Goal: Transaction & Acquisition: Obtain resource

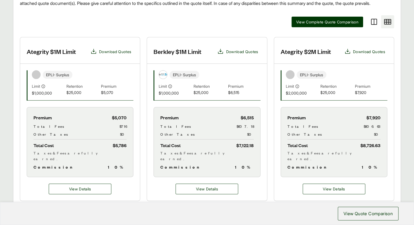
scroll to position [144, 0]
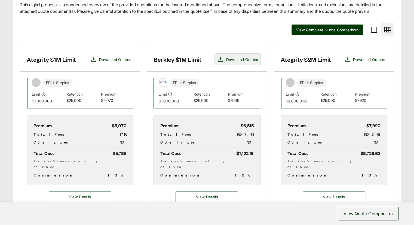
click at [235, 54] on button "Download Quotes" at bounding box center [237, 59] width 45 height 11
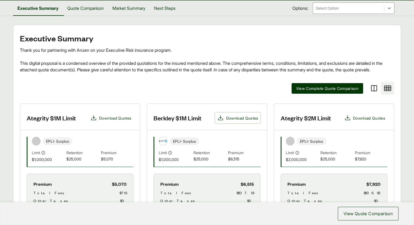
scroll to position [85, 0]
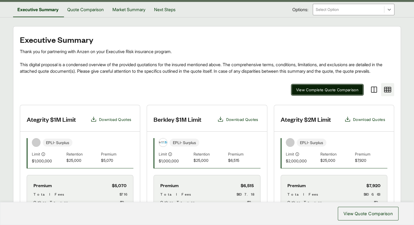
click at [322, 87] on span "View Complete Quote Comparison" at bounding box center [327, 90] width 63 height 6
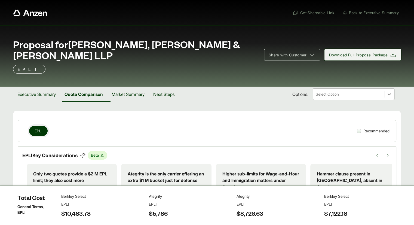
click at [361, 49] on button "Download Full Proposal Package" at bounding box center [362, 54] width 77 height 11
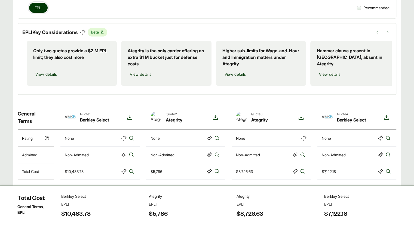
scroll to position [122, 0]
click at [387, 115] on icon at bounding box center [386, 117] width 5 height 5
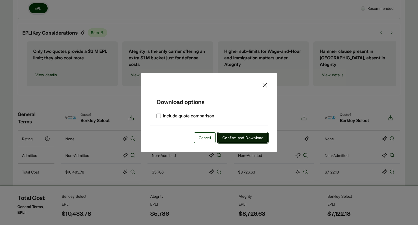
click at [238, 136] on span "Confirm and Download" at bounding box center [242, 138] width 41 height 6
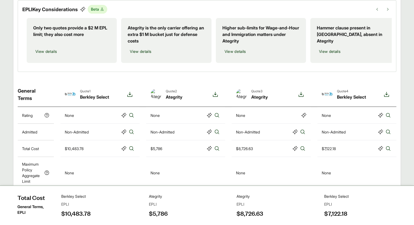
scroll to position [156, 0]
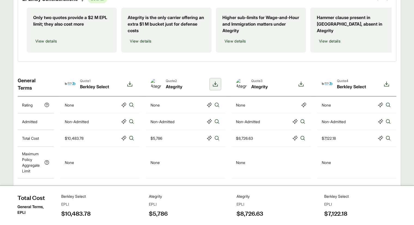
click at [215, 81] on icon at bounding box center [215, 84] width 7 height 7
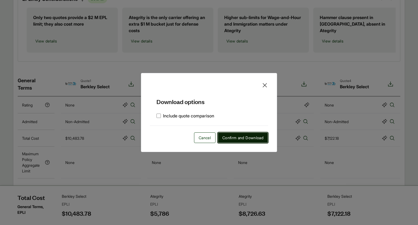
click at [254, 136] on span "Confirm and Download" at bounding box center [242, 138] width 41 height 6
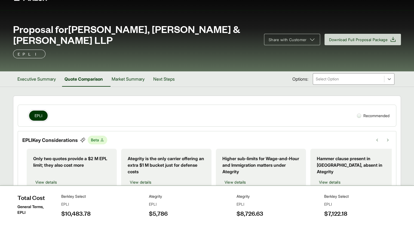
scroll to position [0, 0]
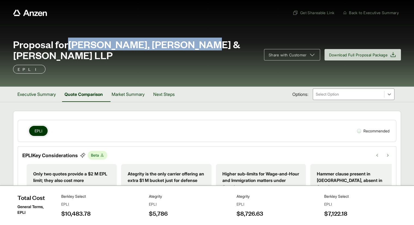
drag, startPoint x: 204, startPoint y: 44, endPoint x: 71, endPoint y: 46, distance: 132.3
click at [71, 46] on div "Proposal for [PERSON_NAME], [PERSON_NAME] & [PERSON_NAME] LLP" at bounding box center [135, 50] width 244 height 22
copy span "[PERSON_NAME], [PERSON_NAME] & [PERSON_NAME] LLP"
click at [165, 87] on button "Next Steps" at bounding box center [164, 94] width 30 height 15
